Goal: Task Accomplishment & Management: Manage account settings

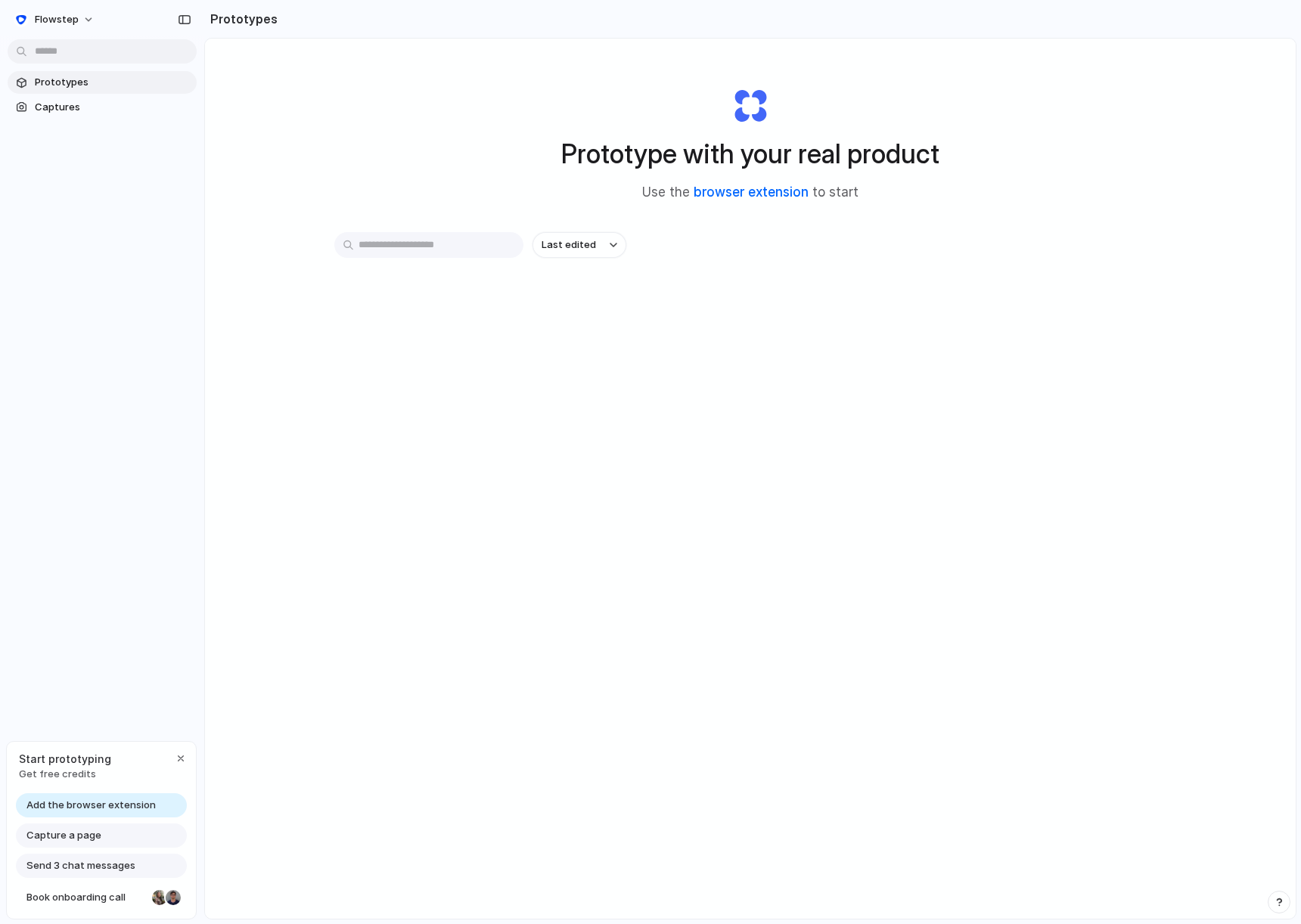
click at [751, 190] on link "browser extension" at bounding box center [751, 192] width 115 height 15
click at [617, 248] on button "Last edited" at bounding box center [579, 245] width 94 height 26
click at [614, 248] on div "Last edited Last created Alphabetical" at bounding box center [650, 462] width 1301 height 924
click at [93, 98] on link "Captures" at bounding box center [102, 107] width 189 height 23
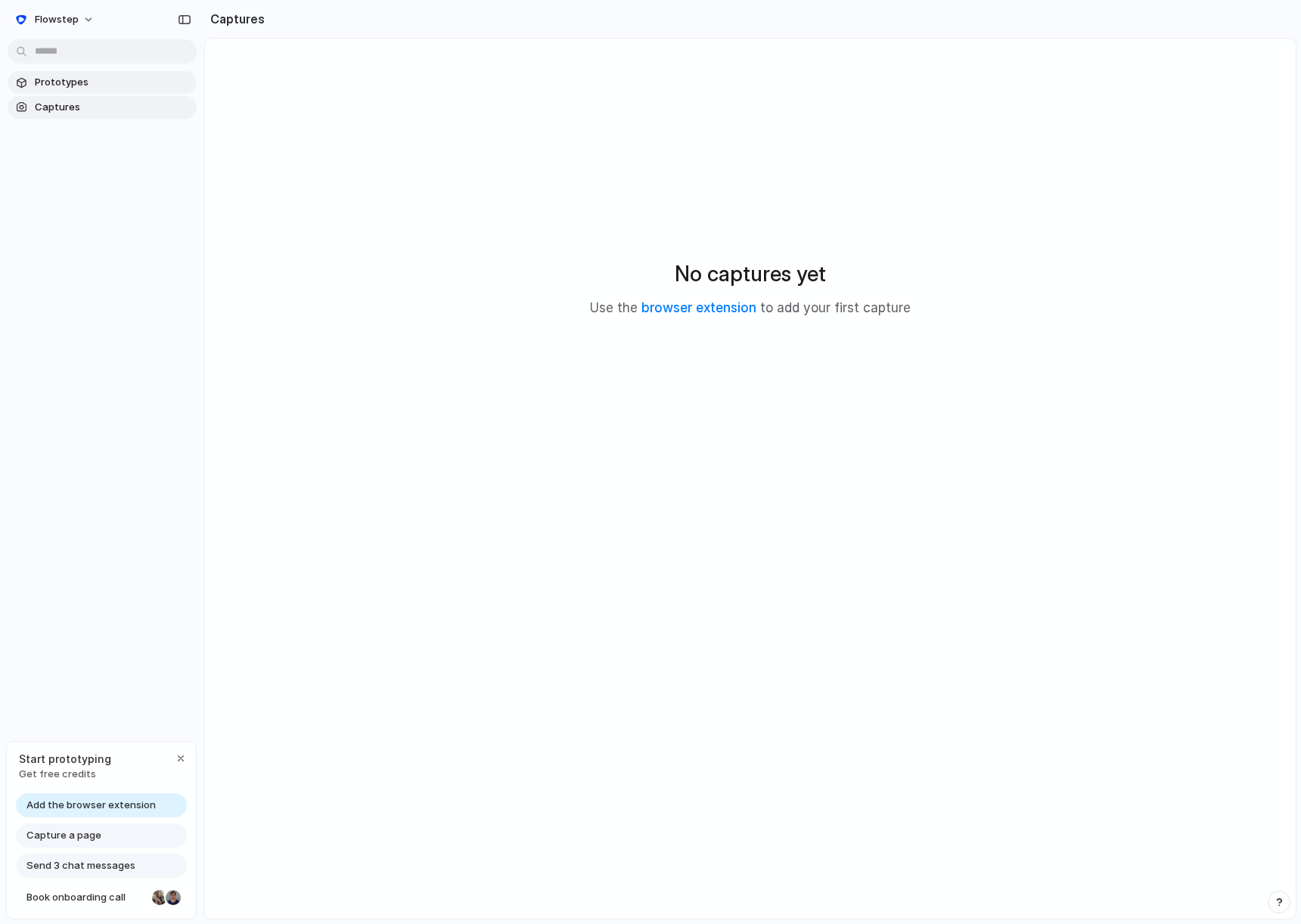
click at [88, 82] on span "Prototypes" at bounding box center [113, 82] width 155 height 15
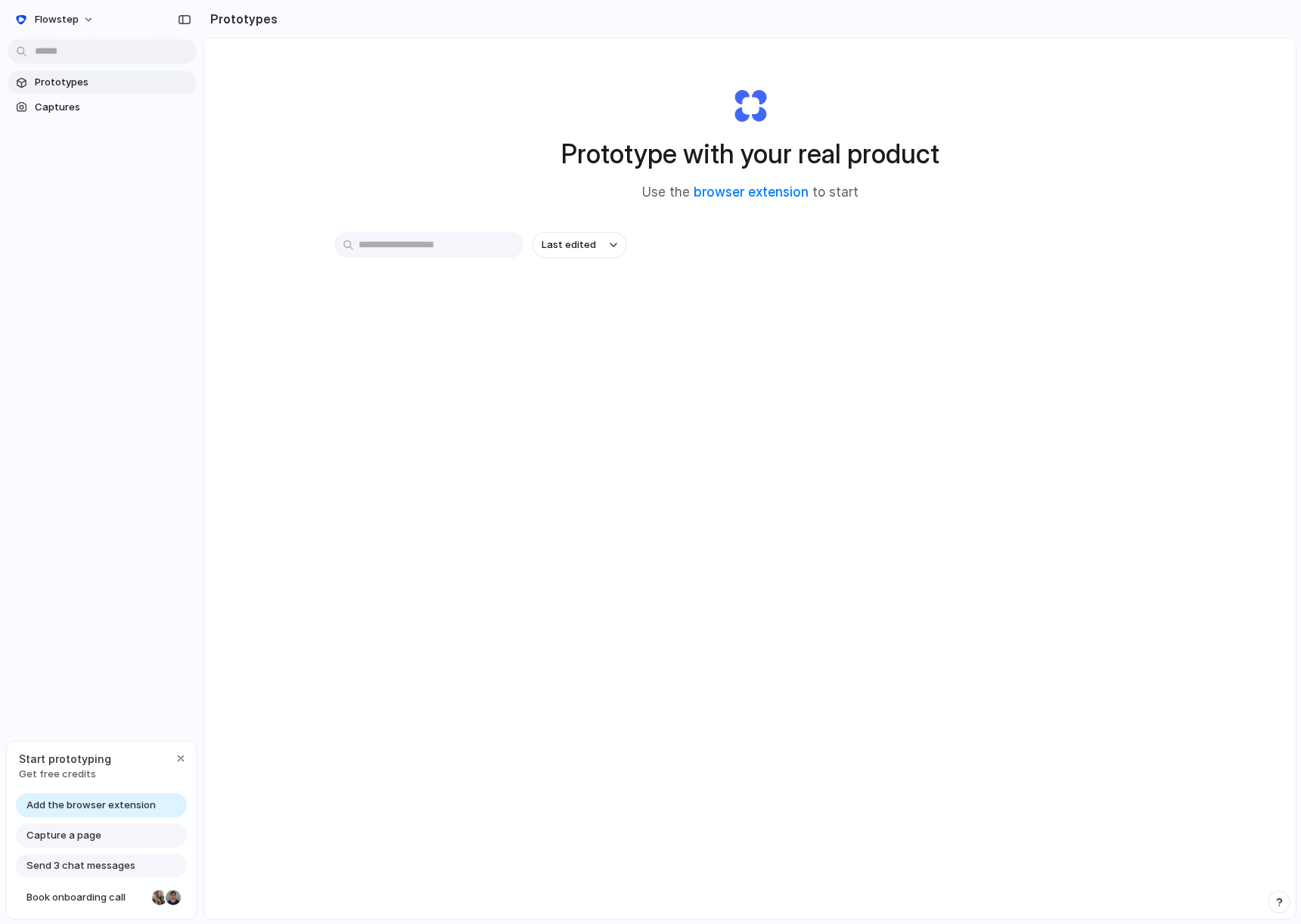
click at [240, 213] on div "Prototype with your real product Use the browser extension to start Last edited" at bounding box center [750, 519] width 1091 height 961
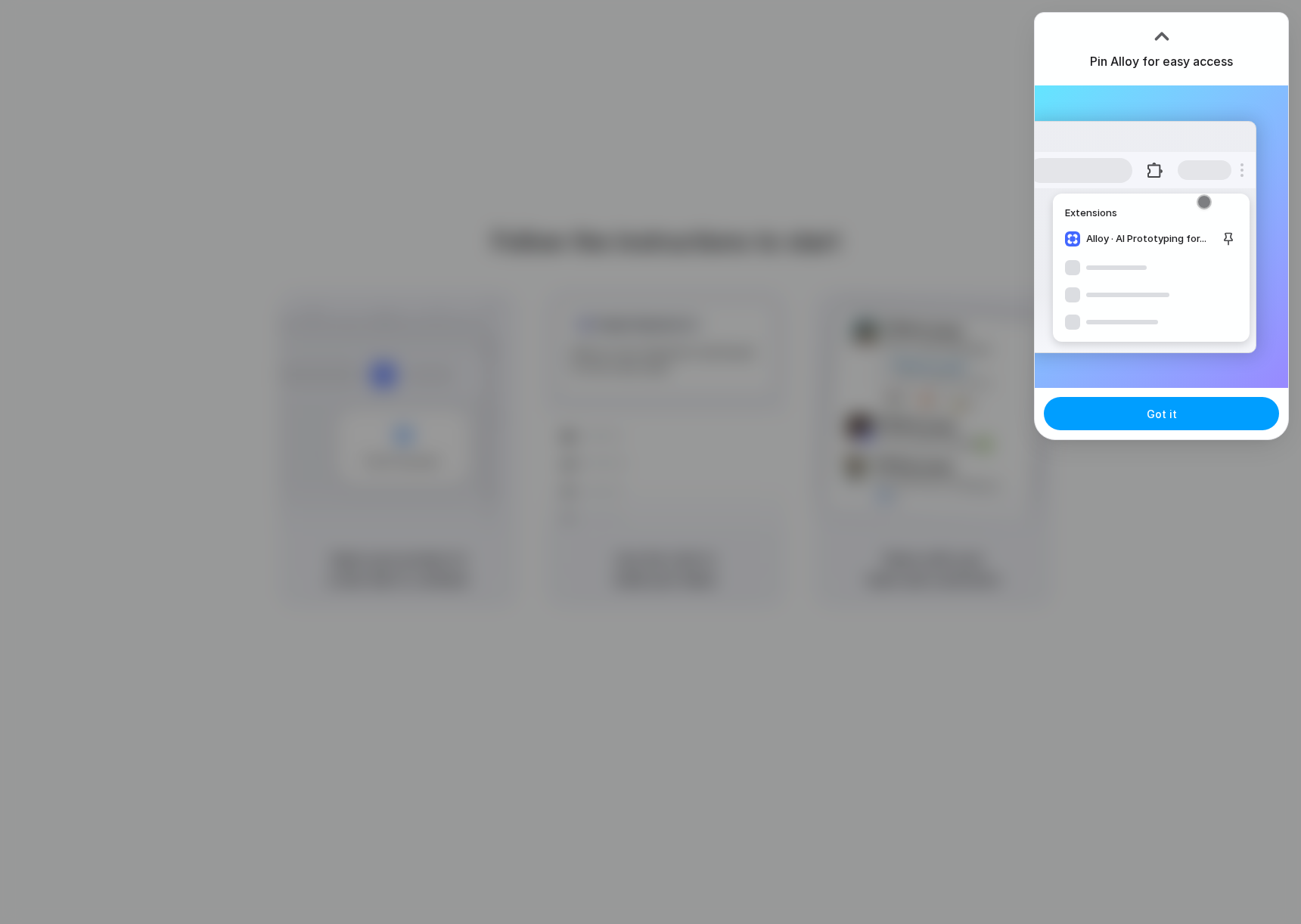
click at [1160, 417] on span "Got it" at bounding box center [1162, 414] width 30 height 16
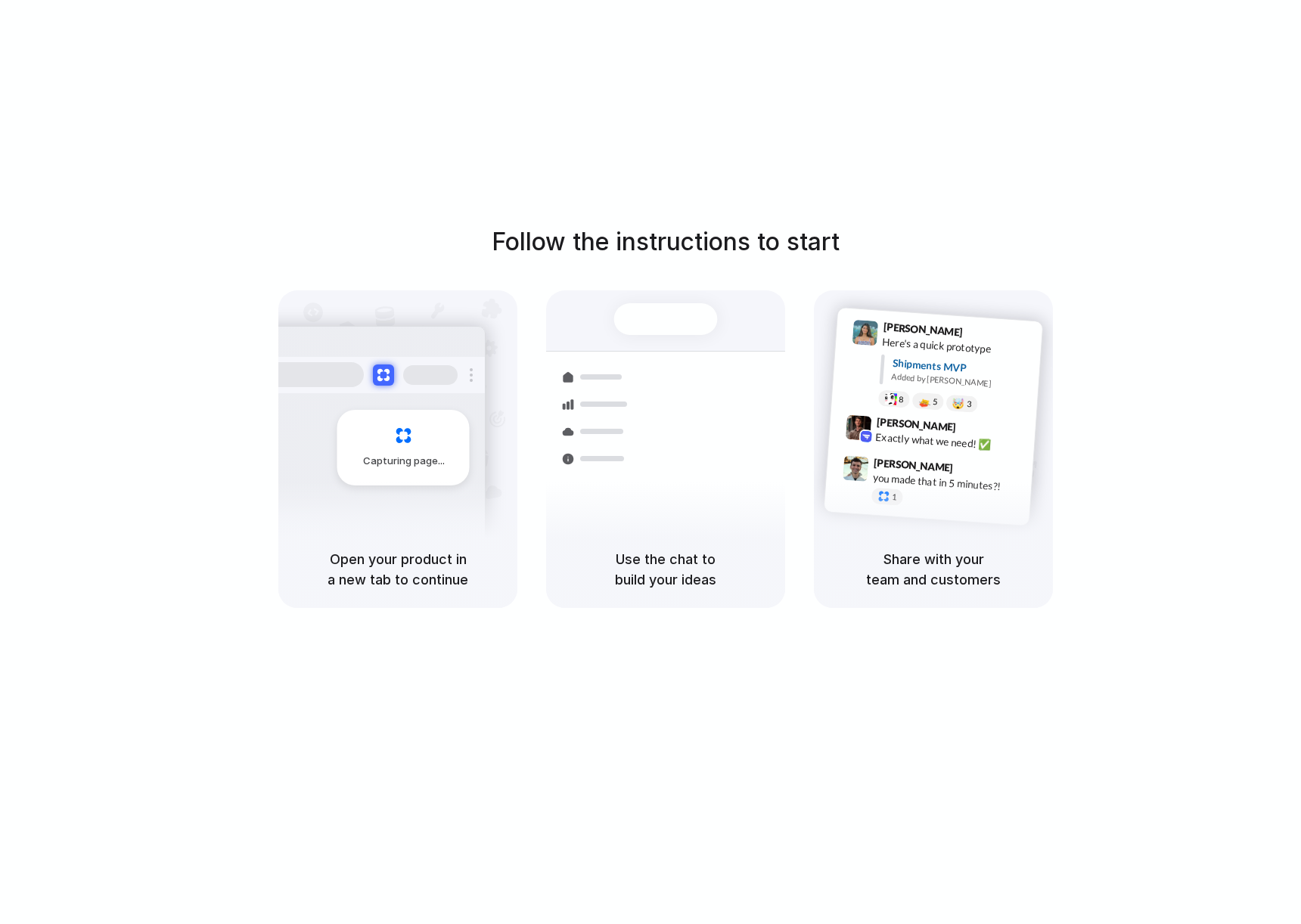
click at [751, 66] on div "Follow the instructions to start Capturing page Open your product in a new tab …" at bounding box center [665, 477] width 1331 height 954
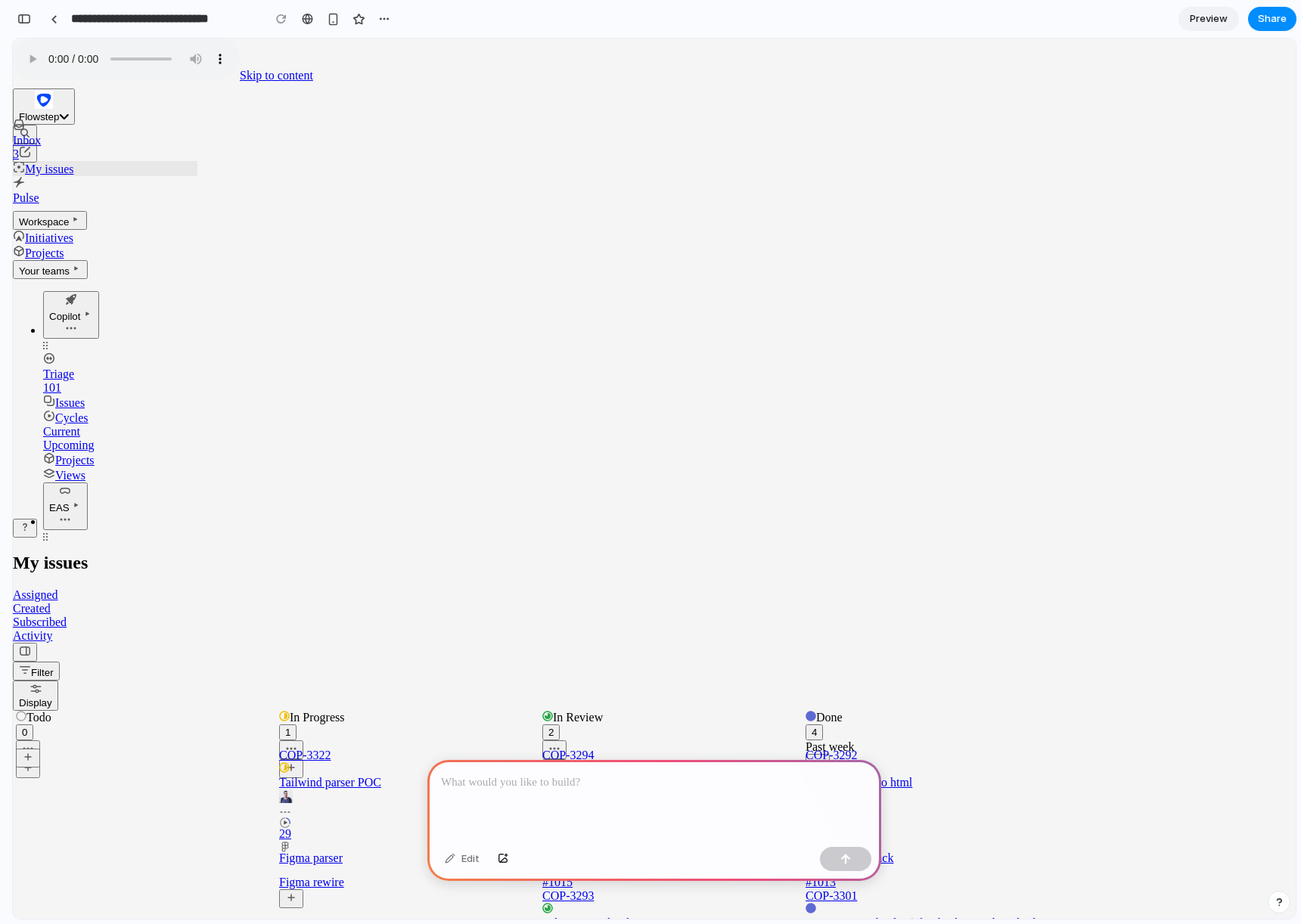
click at [75, 88] on button "Flowstep" at bounding box center [43, 107] width 62 height 37
click at [601, 807] on div at bounding box center [655, 801] width 454 height 81
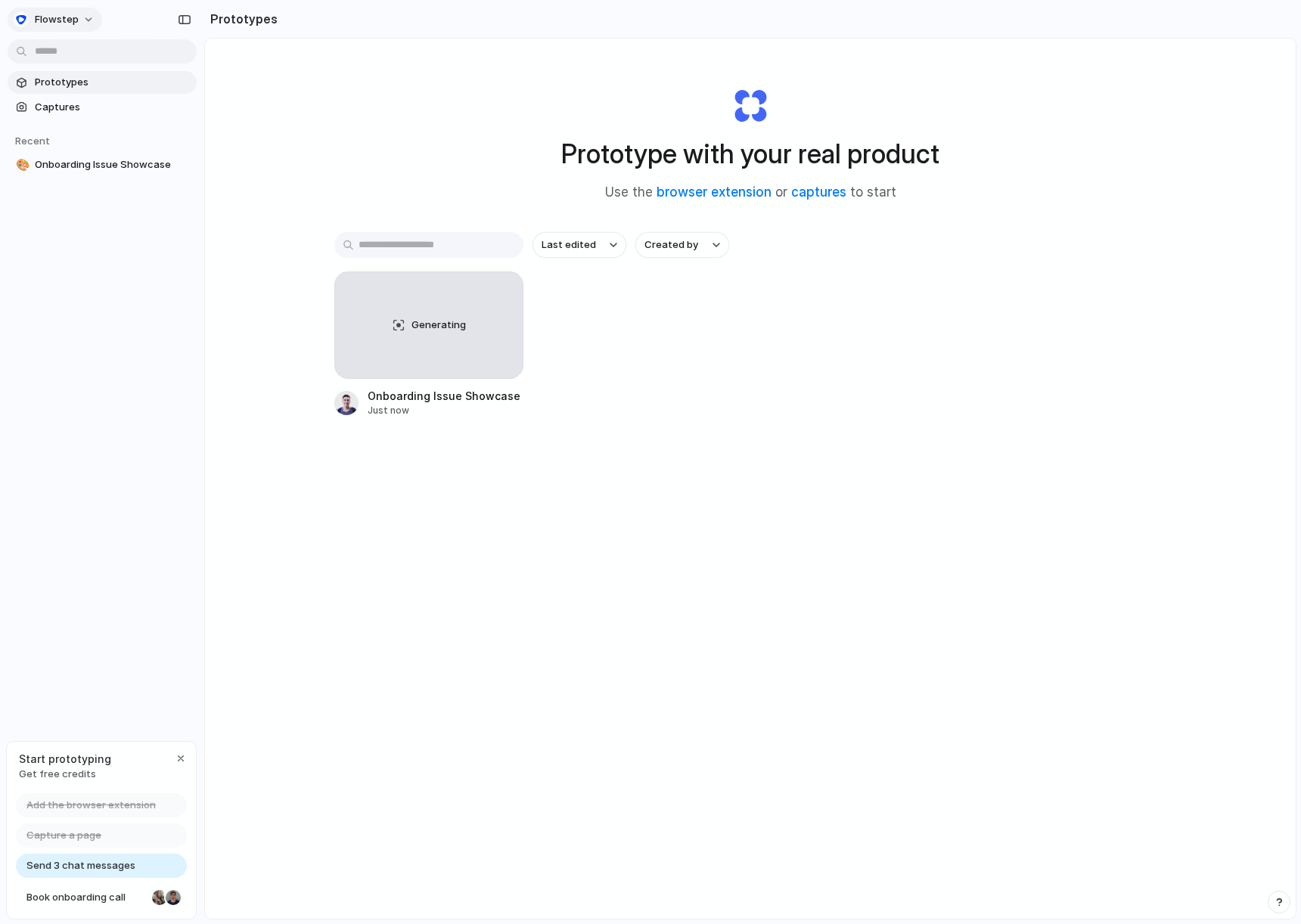
click at [79, 10] on button "Flowstep" at bounding box center [55, 20] width 95 height 24
click at [67, 46] on span "Settings" at bounding box center [56, 54] width 42 height 15
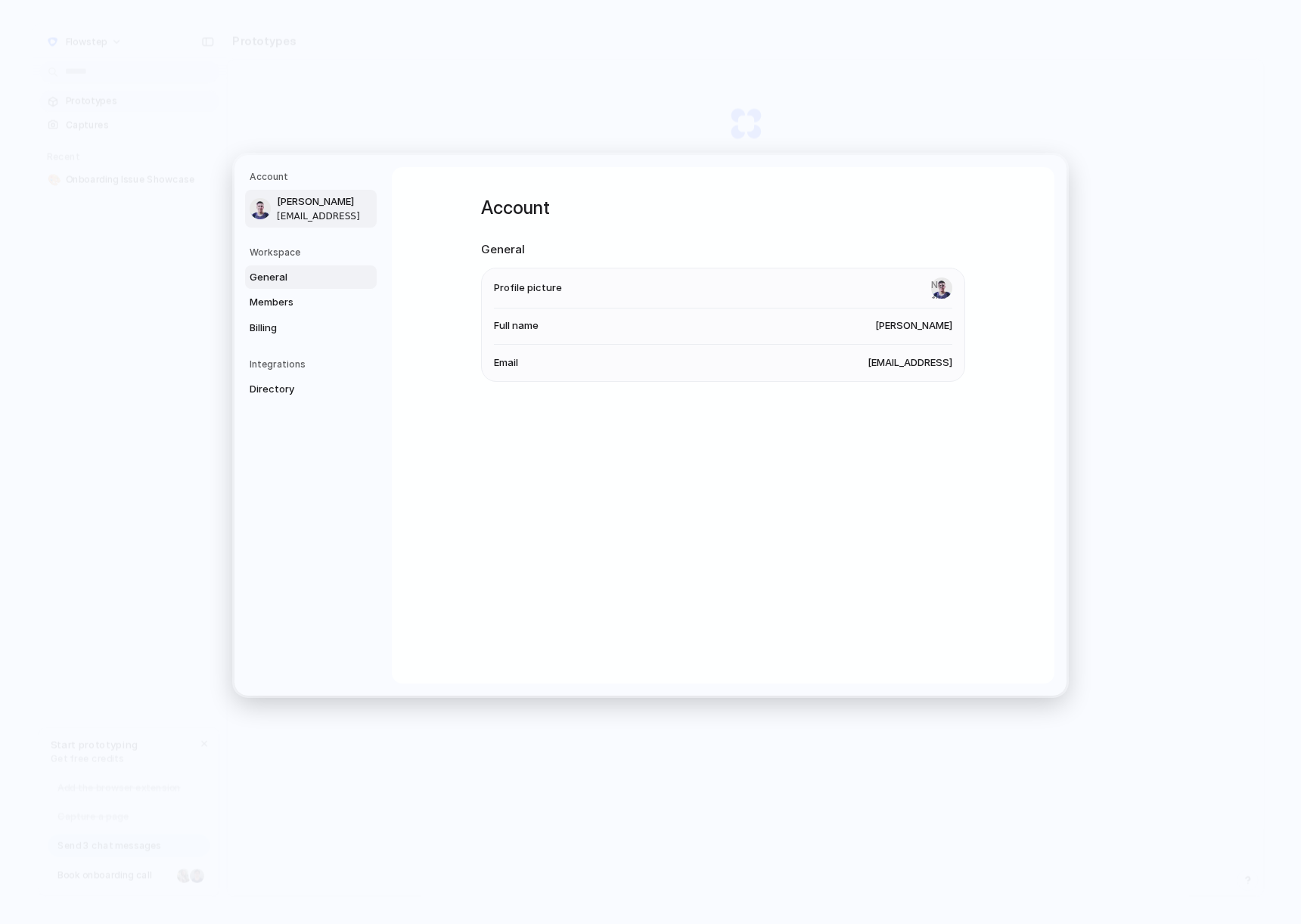
click at [300, 277] on span "General" at bounding box center [298, 277] width 97 height 15
click at [942, 283] on span "Flowstep" at bounding box center [931, 286] width 44 height 15
click at [941, 324] on span "flowstep" at bounding box center [931, 322] width 43 height 15
click at [307, 298] on span "Members" at bounding box center [298, 302] width 97 height 15
click at [284, 328] on span "Billing" at bounding box center [298, 328] width 97 height 15
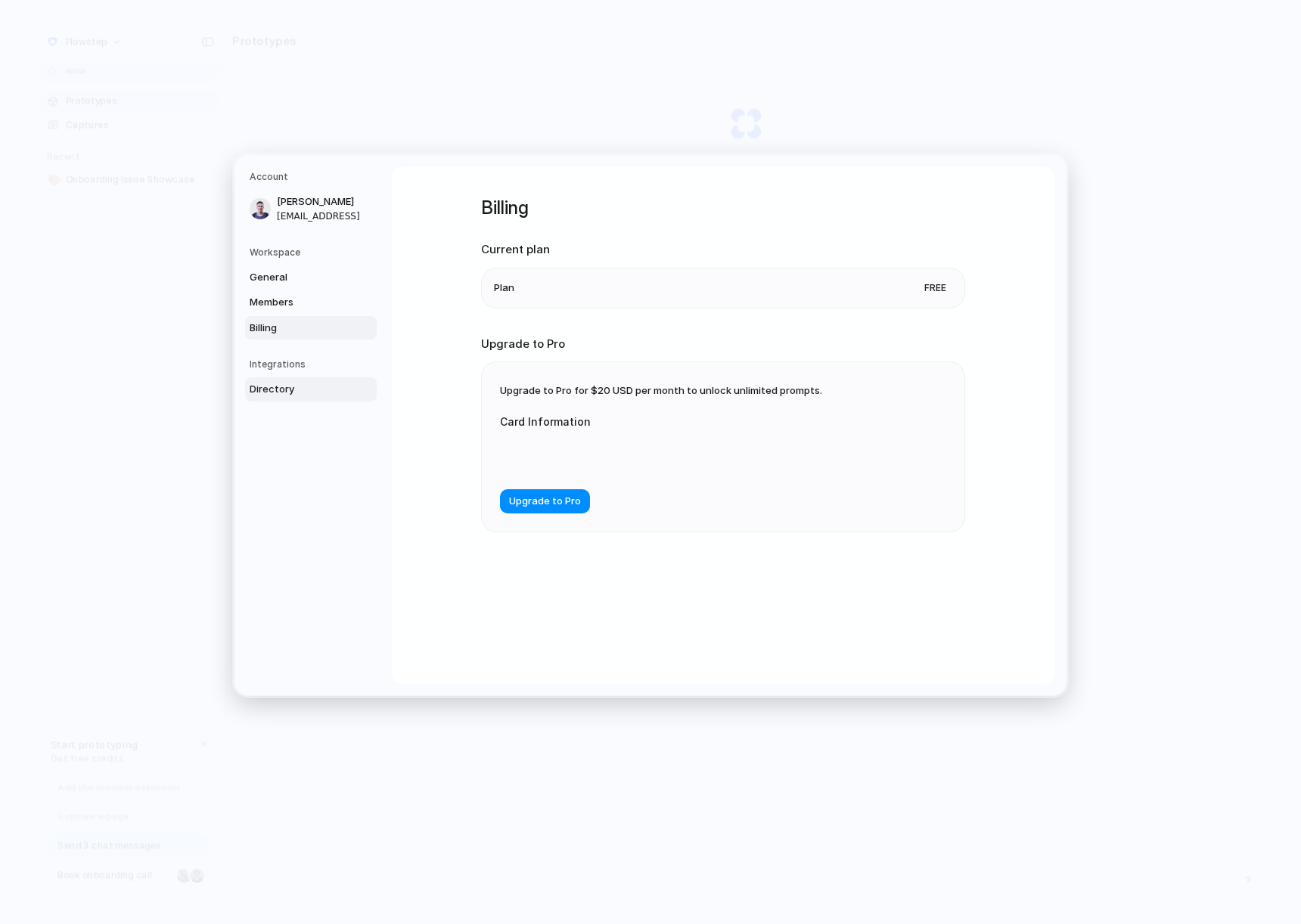
click at [300, 385] on span "Directory" at bounding box center [298, 389] width 97 height 15
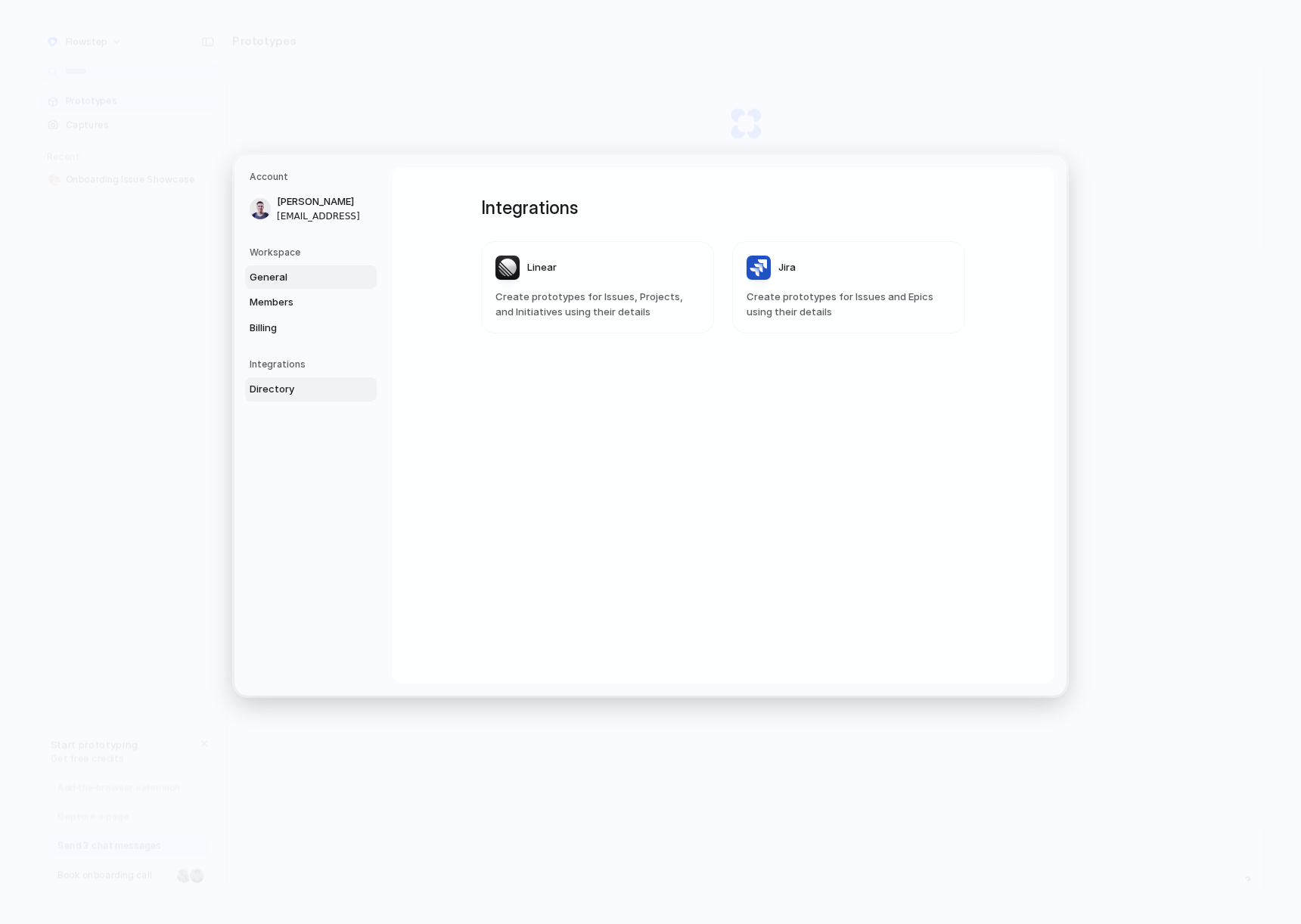
click at [292, 275] on span "General" at bounding box center [298, 277] width 97 height 15
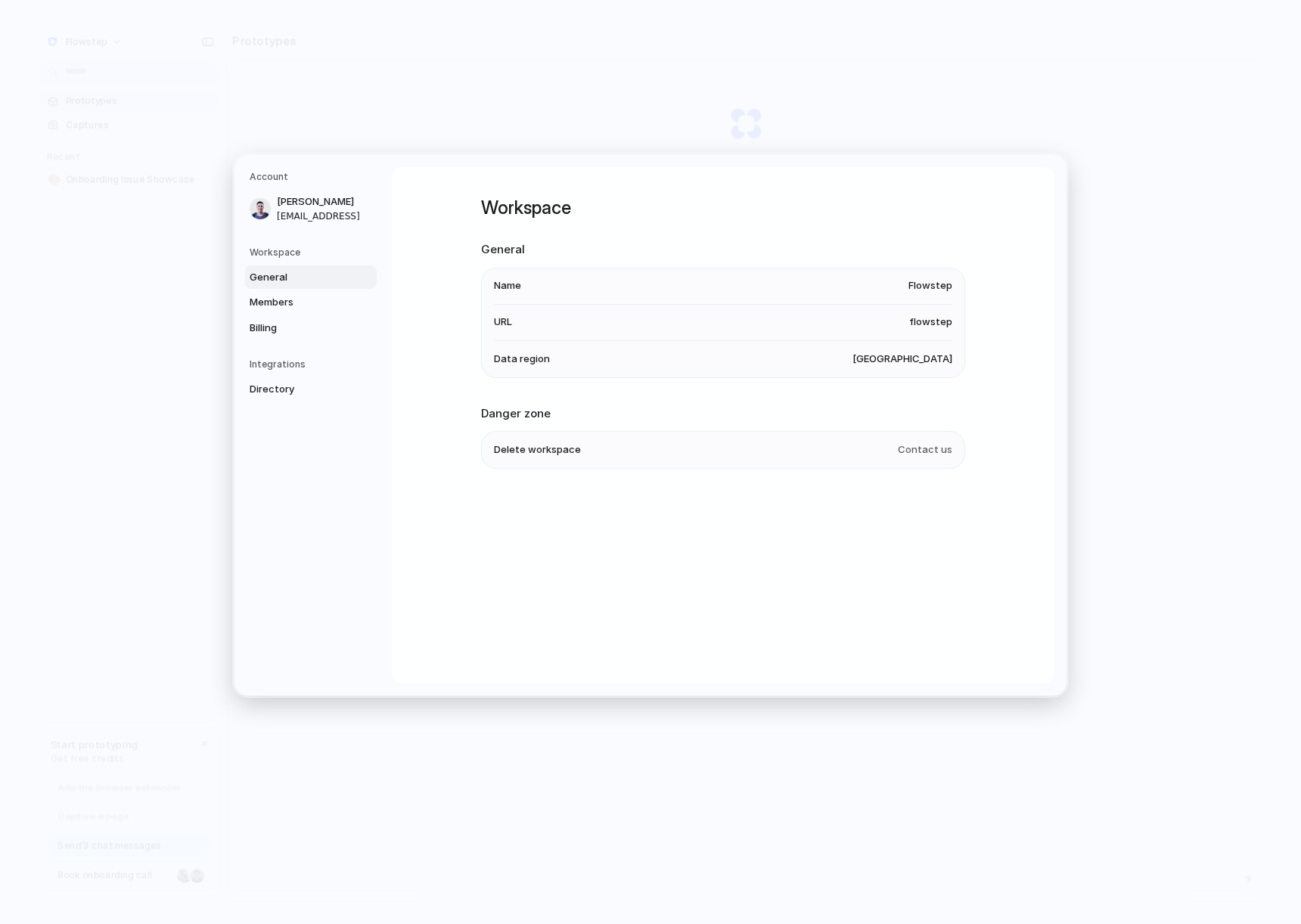
click at [668, 481] on div "Workspace General Name Flowstep URL flowstep Data region [GEOGRAPHIC_DATA] Dang…" at bounding box center [723, 351] width 484 height 369
click at [932, 452] on span "Contact us" at bounding box center [924, 450] width 54 height 15
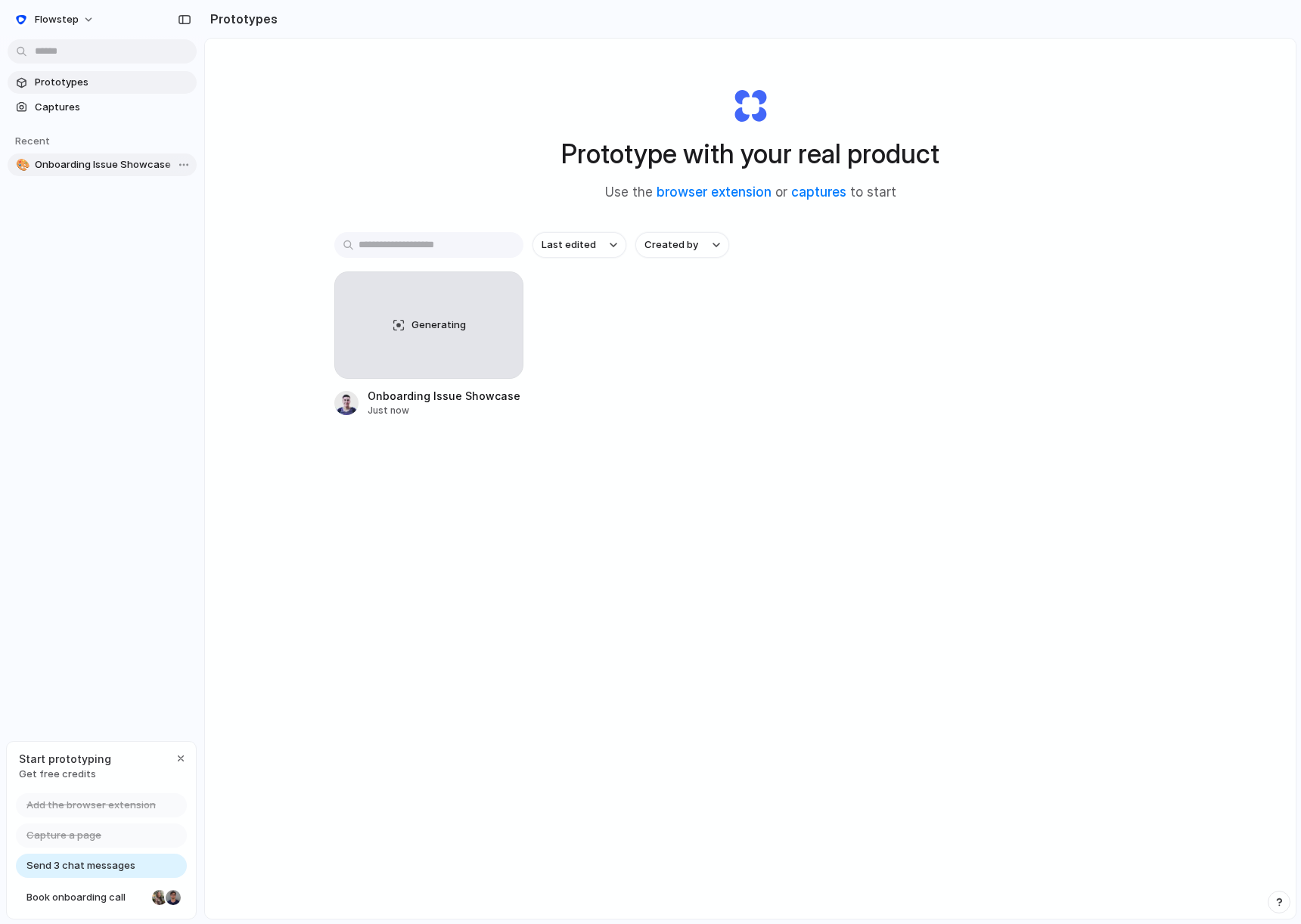
click at [98, 161] on span "Onboarding Issue Showcase" at bounding box center [113, 165] width 155 height 15
